Goal: Task Accomplishment & Management: Complete application form

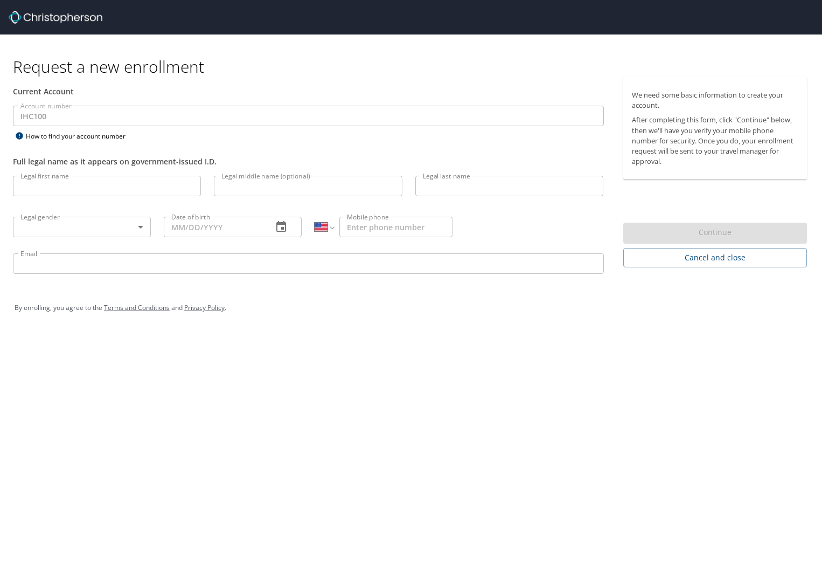
select select "US"
click at [75, 176] on input "Legal first name" at bounding box center [107, 186] width 188 height 20
type input "Caleb"
type input "[PERSON_NAME]"
click at [139, 227] on body "Request a new enrollment Current Account Account number IHC100 Account number H…" at bounding box center [411, 289] width 822 height 579
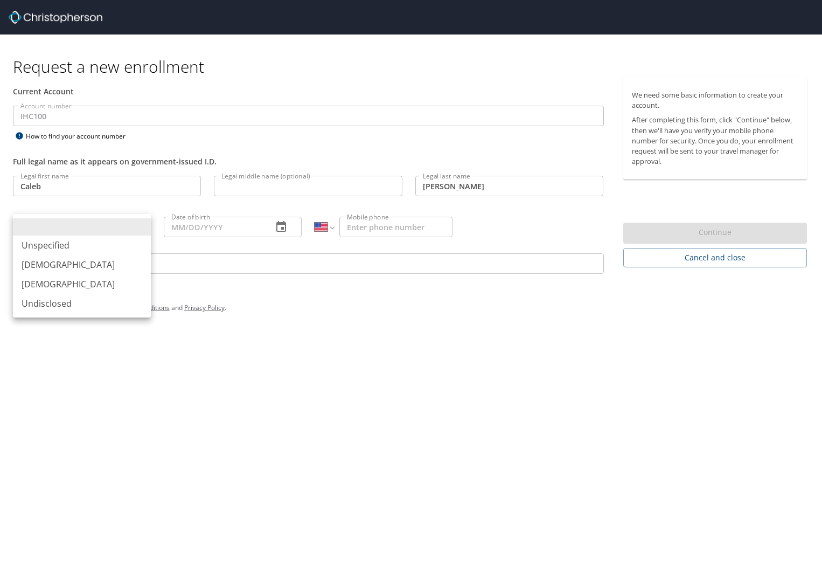
click at [81, 259] on li "[DEMOGRAPHIC_DATA]" at bounding box center [82, 264] width 138 height 19
type input "[DEMOGRAPHIC_DATA]"
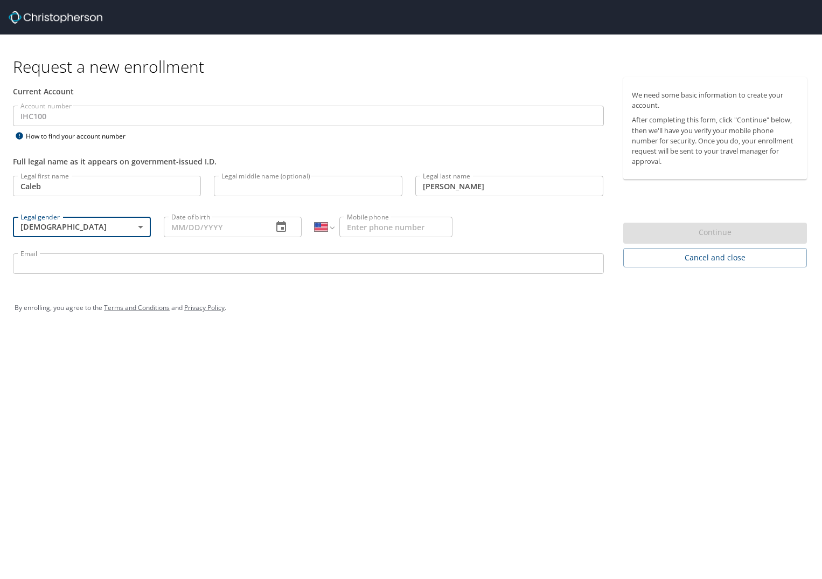
click at [241, 226] on input "Date of birth" at bounding box center [214, 227] width 100 height 20
type input "[DATE]"
click at [392, 232] on input "Mobile phone" at bounding box center [396, 227] width 113 height 20
type input "[PHONE_NUMBER]"
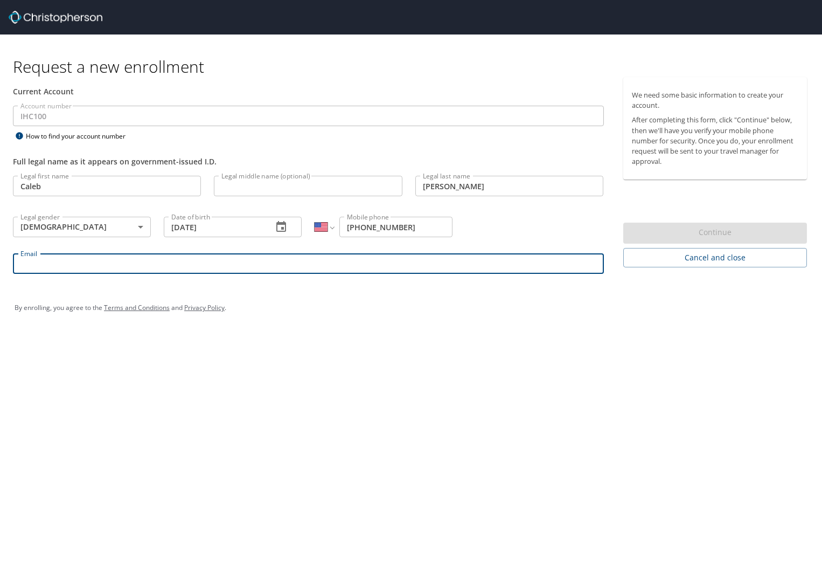
click at [191, 270] on input "Email" at bounding box center [308, 263] width 591 height 20
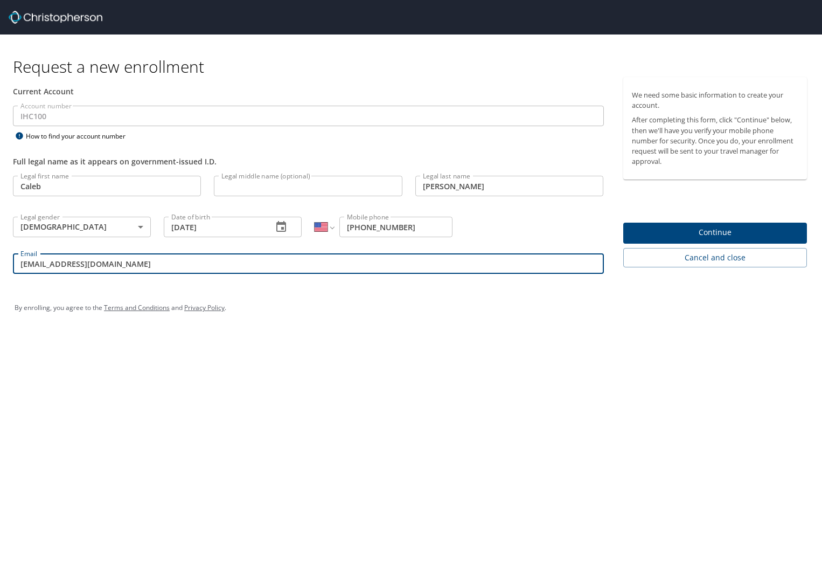
type input "[EMAIL_ADDRESS][DOMAIN_NAME]"
click at [653, 234] on span "Continue" at bounding box center [715, 232] width 167 height 13
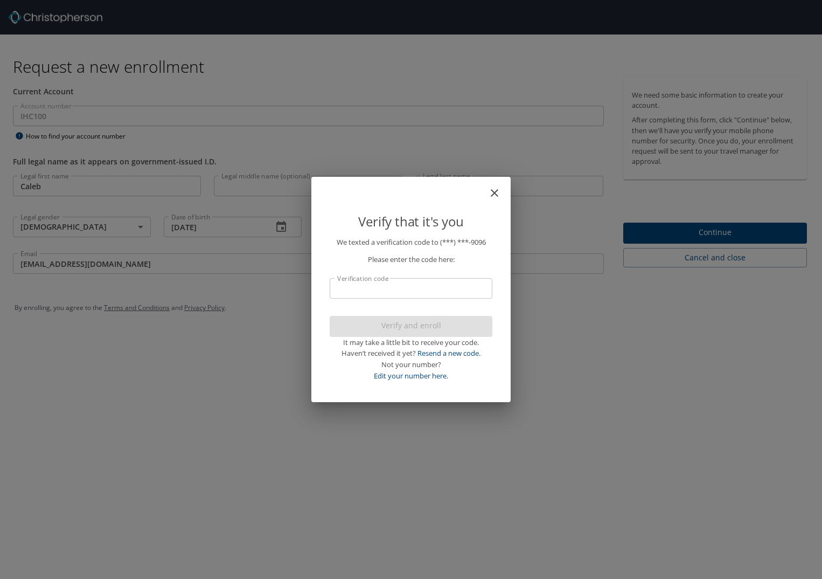
click at [367, 289] on input "Verification code" at bounding box center [411, 288] width 163 height 20
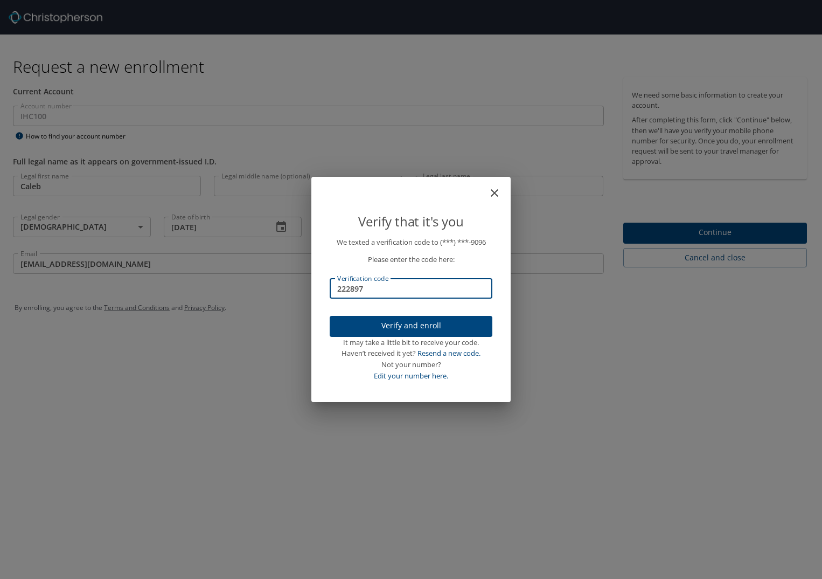
type input "222897"
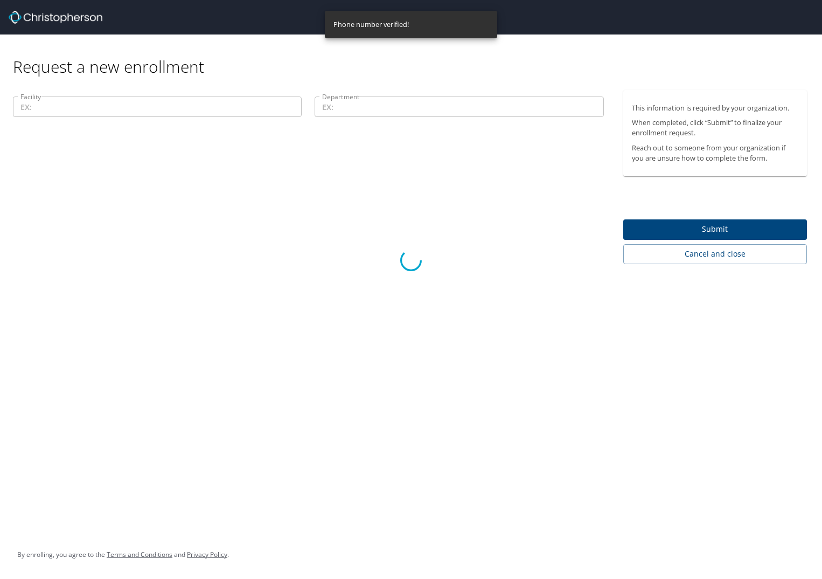
click at [114, 108] on div at bounding box center [411, 260] width 822 height 636
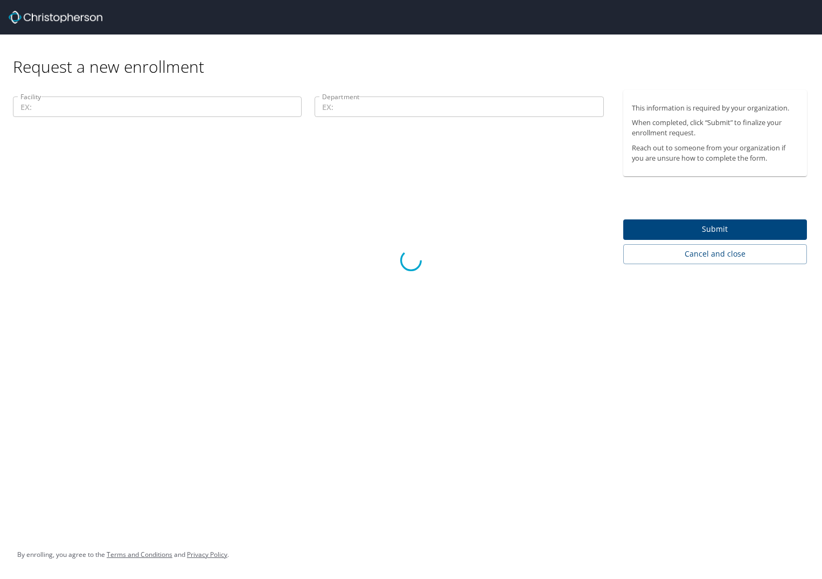
click at [664, 106] on div at bounding box center [411, 260] width 822 height 636
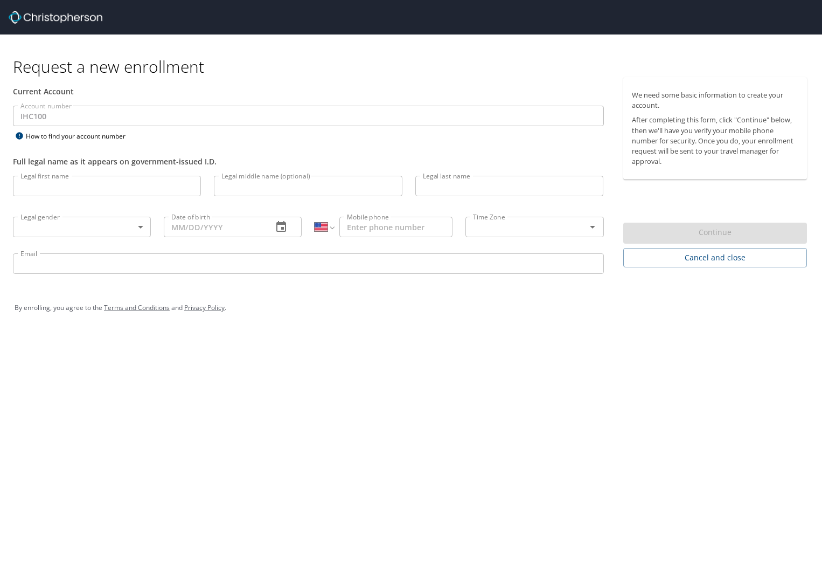
select select "US"
click at [59, 182] on input "Legal first name" at bounding box center [107, 186] width 188 height 20
type input "Caleb"
type input "[PERSON_NAME]"
click at [141, 231] on body "Request a new enrollment Current Account Account number IHC100 Account number H…" at bounding box center [411, 289] width 822 height 579
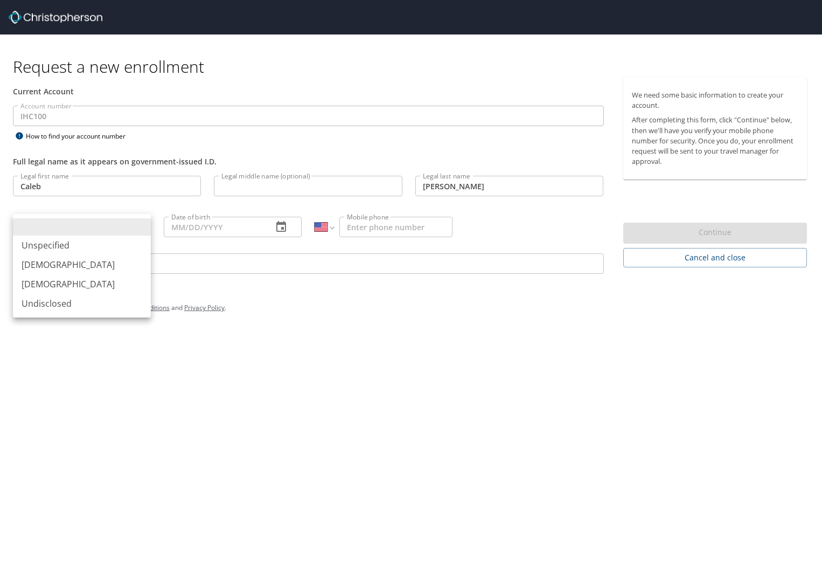
click at [30, 266] on li "[DEMOGRAPHIC_DATA]" at bounding box center [82, 264] width 138 height 19
type input "[DEMOGRAPHIC_DATA]"
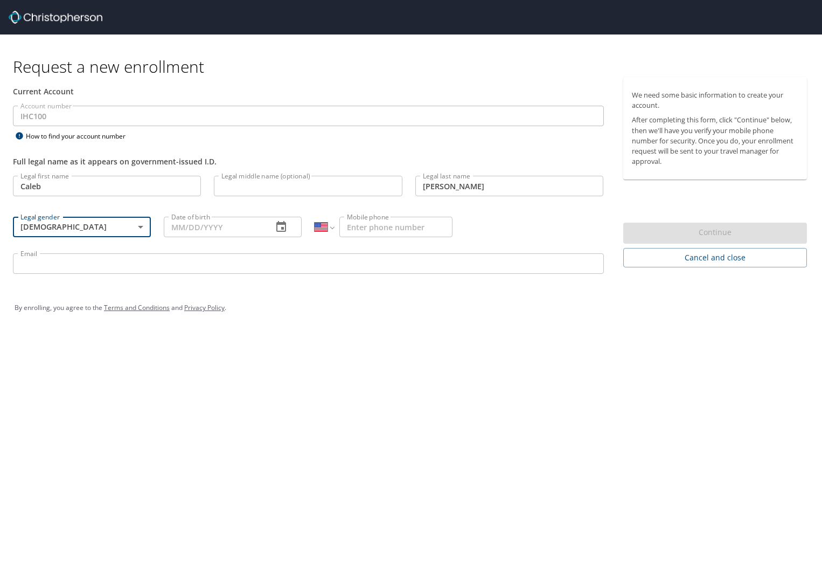
click at [196, 236] on input "Date of birth" at bounding box center [214, 227] width 100 height 20
type input "[DATE]"
click at [437, 232] on input "Mobile phone" at bounding box center [396, 227] width 113 height 20
type input "[PHONE_NUMBER]"
click at [206, 271] on input "Email" at bounding box center [308, 263] width 591 height 20
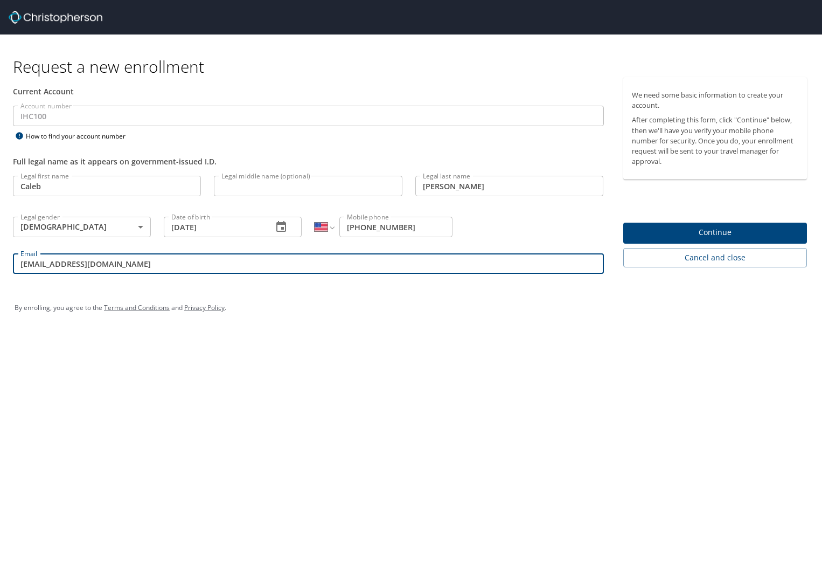
type input "[EMAIL_ADDRESS][DOMAIN_NAME]"
click at [666, 225] on button "Continue" at bounding box center [716, 233] width 184 height 21
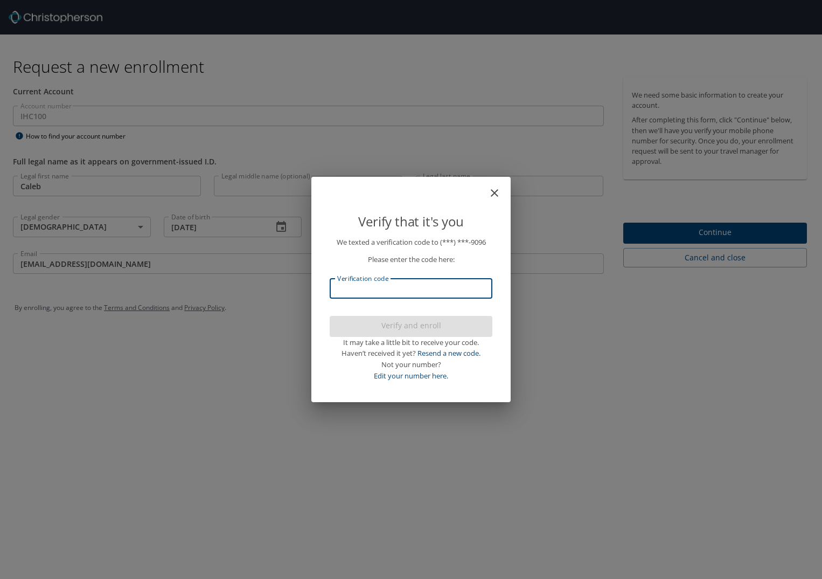
click at [412, 279] on input "Verification code" at bounding box center [411, 288] width 163 height 20
type input "043458"
click at [419, 329] on span "Verify and enroll" at bounding box center [411, 325] width 146 height 13
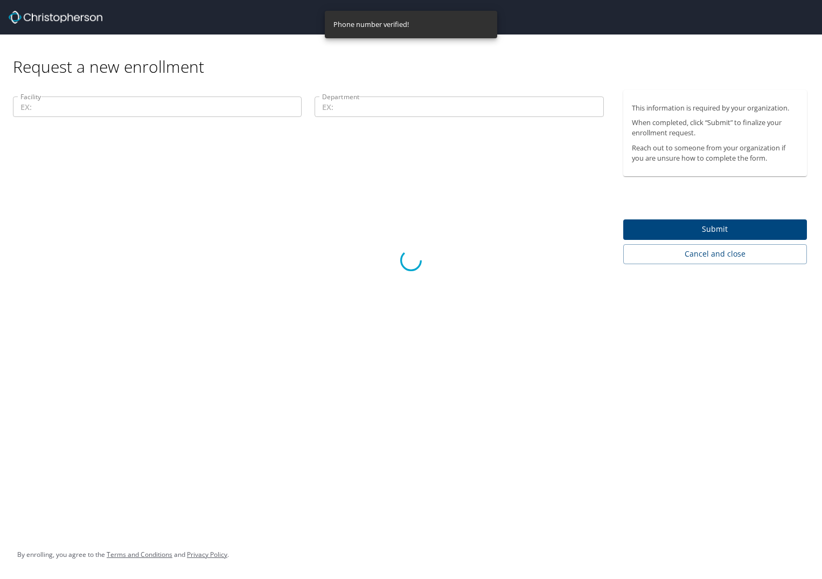
click at [168, 105] on div at bounding box center [411, 260] width 822 height 636
drag, startPoint x: 168, startPoint y: 105, endPoint x: 156, endPoint y: 150, distance: 47.3
click at [156, 150] on div at bounding box center [411, 260] width 822 height 636
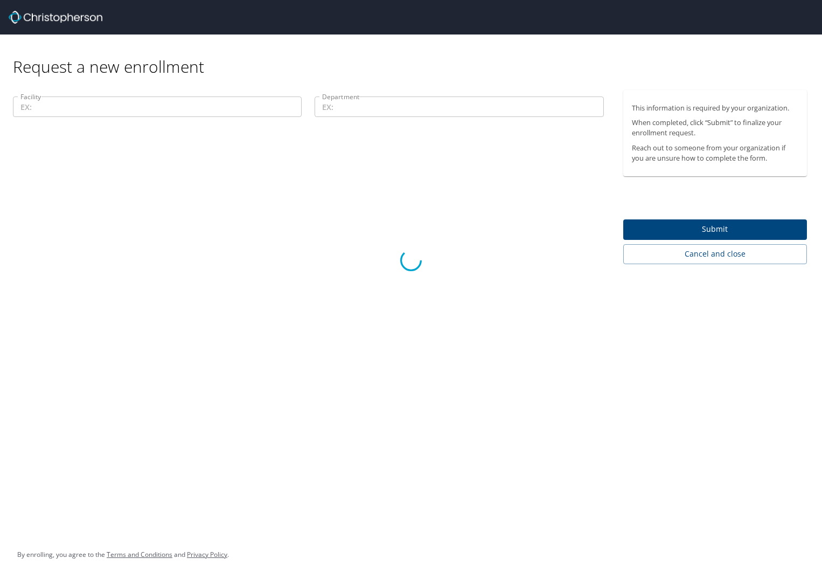
click at [688, 264] on div at bounding box center [411, 260] width 822 height 636
click at [696, 212] on div at bounding box center [411, 260] width 822 height 636
click at [702, 229] on div at bounding box center [411, 260] width 822 height 636
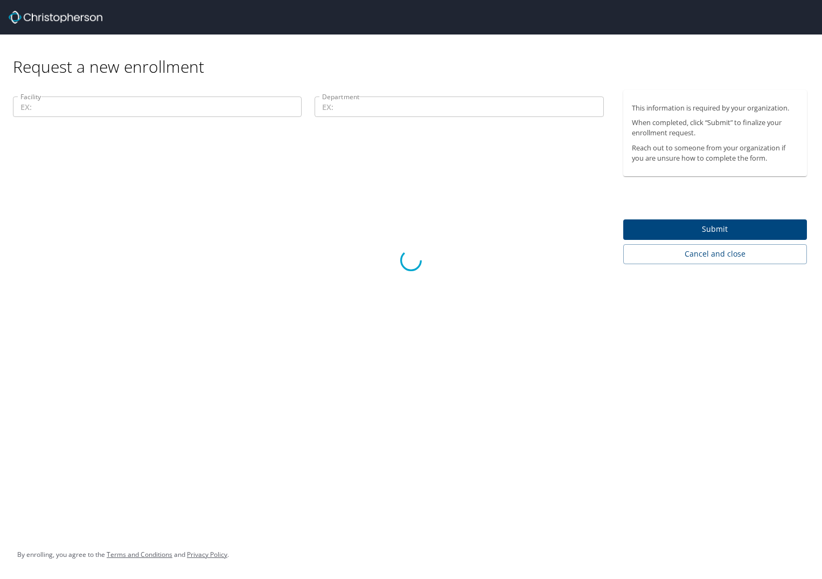
click at [250, 69] on div at bounding box center [411, 260] width 822 height 636
